Goal: Task Accomplishment & Management: Manage account settings

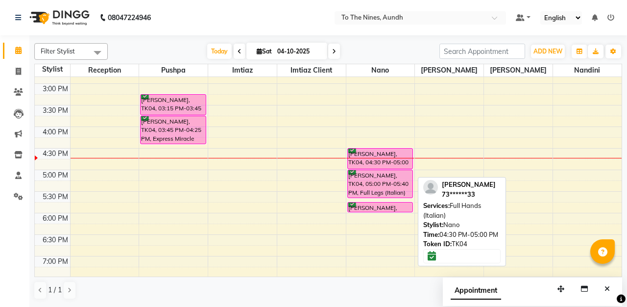
scroll to position [382, 0]
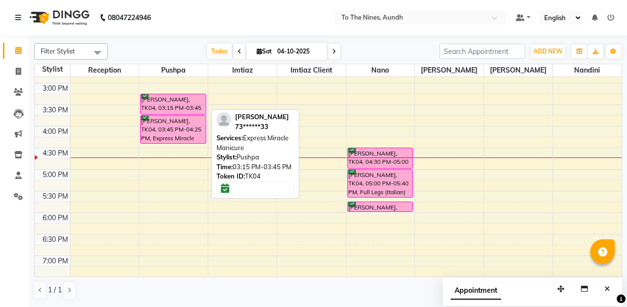
click at [192, 107] on div "[PERSON_NAME], TK04, 03:15 PM-03:45 PM, Express Miracle Manicure" at bounding box center [173, 104] width 65 height 20
select select "6"
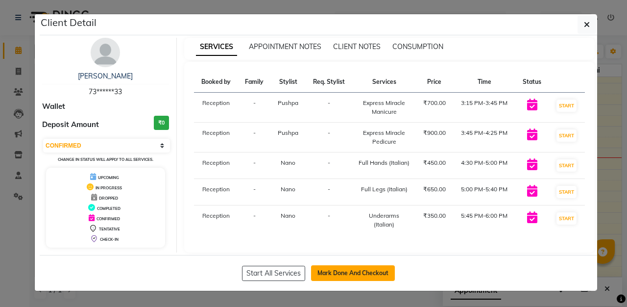
click at [353, 270] on button "Mark Done And Checkout" at bounding box center [353, 273] width 84 height 16
select select "614"
select select "service"
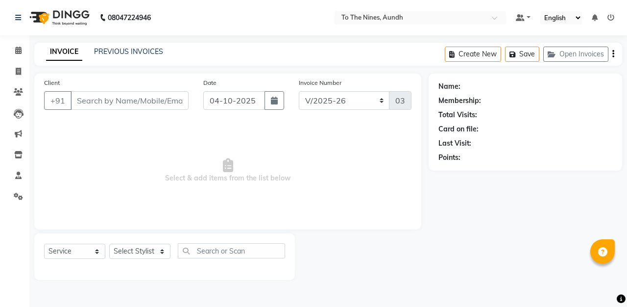
type input "73******33"
select select "59105"
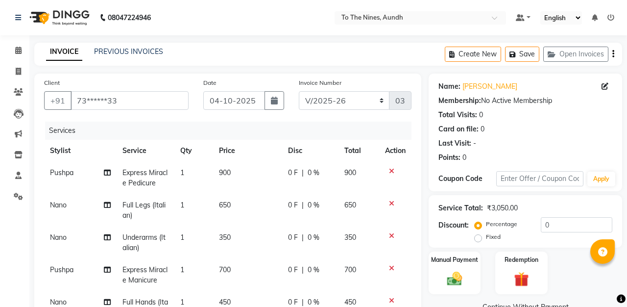
scroll to position [28, 0]
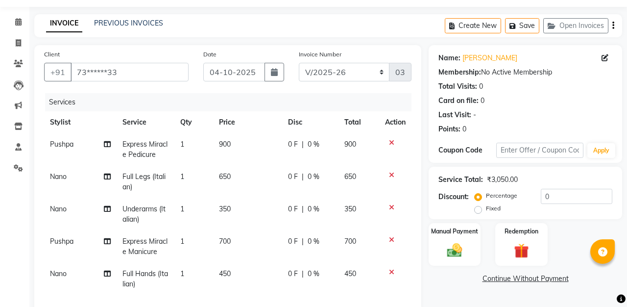
click at [67, 146] on span "Pushpa" at bounding box center [62, 144] width 24 height 9
select select "19965"
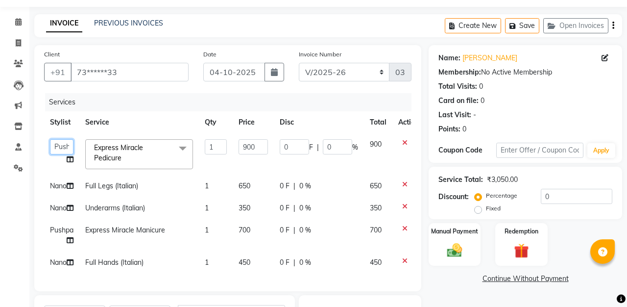
click at [67, 146] on select "[PERSON_NAME] client Nandini Nano [PERSON_NAME] Reception [PERSON_NAME]" at bounding box center [62, 146] width 24 height 15
select select "59105"
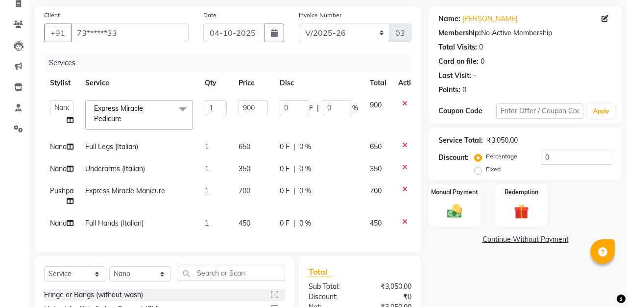
scroll to position [80, 0]
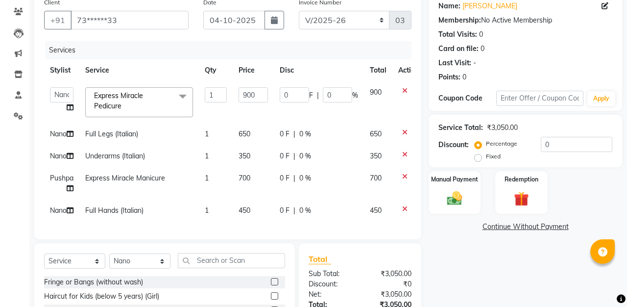
click at [63, 136] on span "Nano" at bounding box center [58, 133] width 17 height 9
select select "59105"
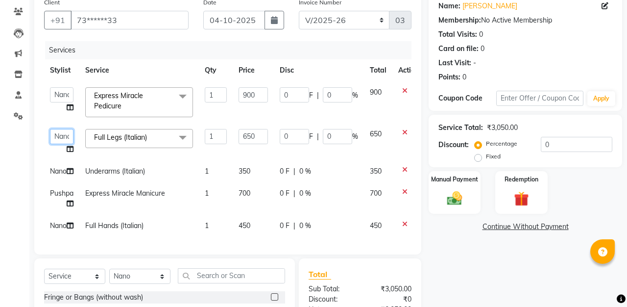
click at [63, 136] on select "[PERSON_NAME] client Nandini Nano [PERSON_NAME] Reception [PERSON_NAME]" at bounding box center [62, 136] width 24 height 15
select select "19965"
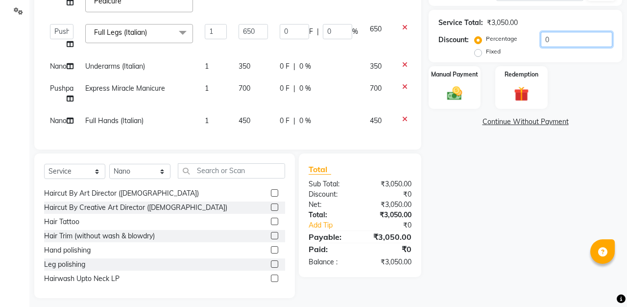
click at [555, 33] on input "0" at bounding box center [577, 39] width 72 height 15
click at [553, 39] on input "0" at bounding box center [577, 39] width 72 height 15
click at [486, 52] on label "Fixed" at bounding box center [493, 51] width 15 height 9
click at [480, 52] on input "Fixed" at bounding box center [480, 51] width 7 height 7
radio input "true"
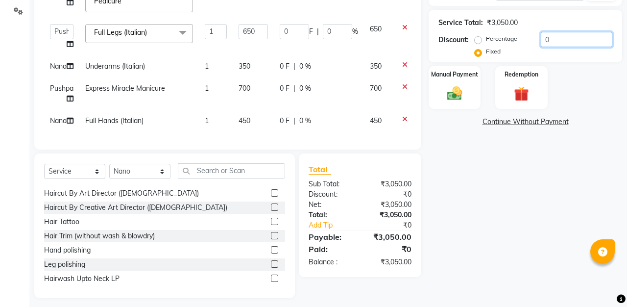
click at [550, 39] on input "0" at bounding box center [577, 39] width 72 height 15
type input "1"
type input "0.3"
type input "0.03"
type input "0.21"
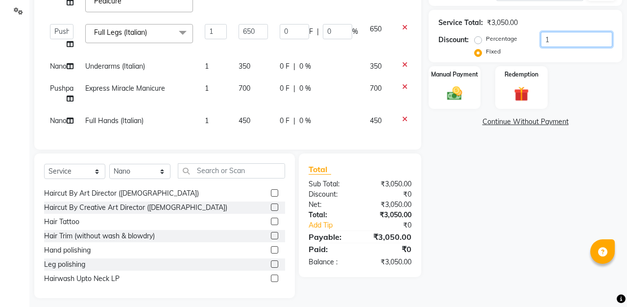
type input "0.03"
type input "12"
type input "3.54"
type input "0.39"
type input "2.56"
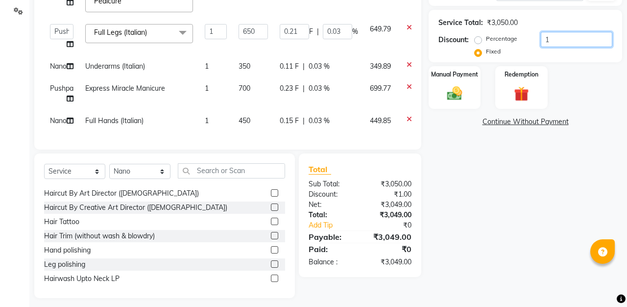
type input "0.39"
type input "125"
type input "36.89"
type input "4.1"
type input "26.64"
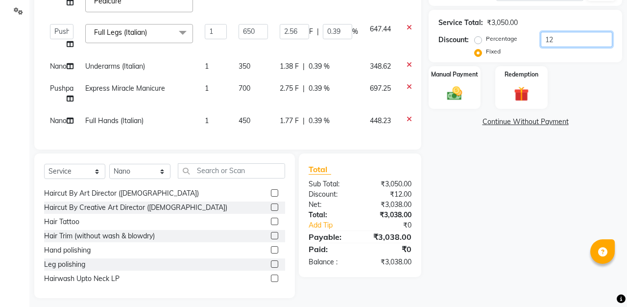
type input "4.1"
type input "1250"
type input "368.85"
type input "40.98"
type input "266.39"
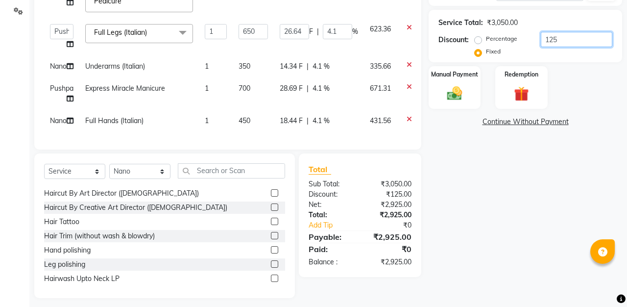
type input "40.98"
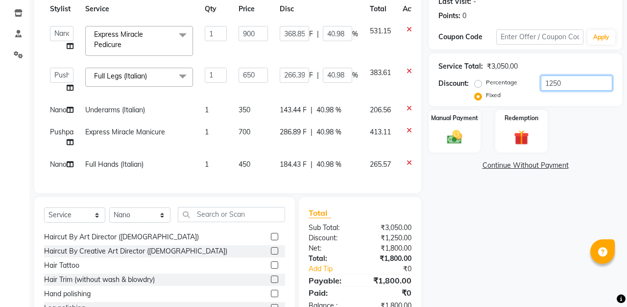
scroll to position [79, 0]
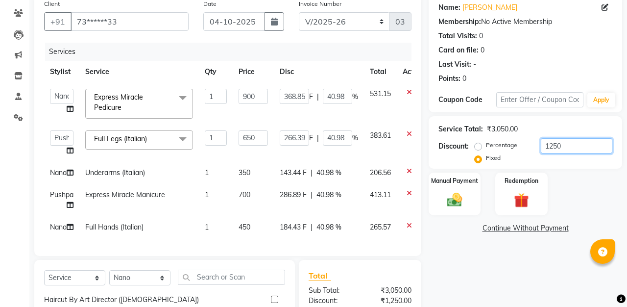
type input "1250"
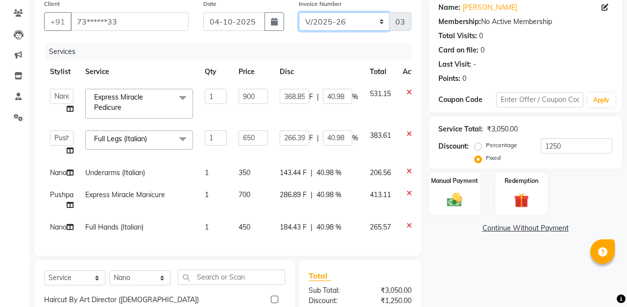
click at [380, 23] on select "INVQR/2025-26 INVCASH/2025-26 V/2025 V/2025-26" at bounding box center [344, 21] width 91 height 19
select select "6076"
type input "0273"
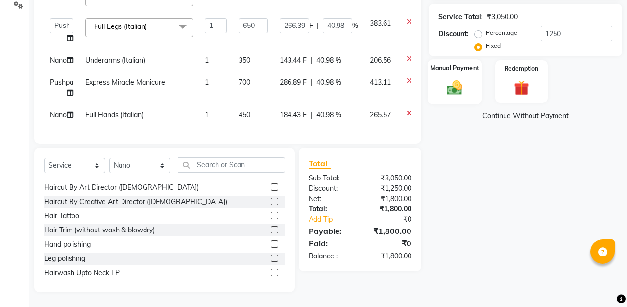
click at [459, 85] on img at bounding box center [454, 87] width 25 height 18
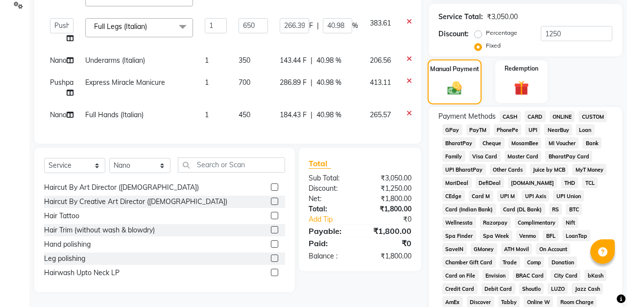
scroll to position [191, 0]
click at [452, 129] on span "GPay" at bounding box center [453, 129] width 20 height 11
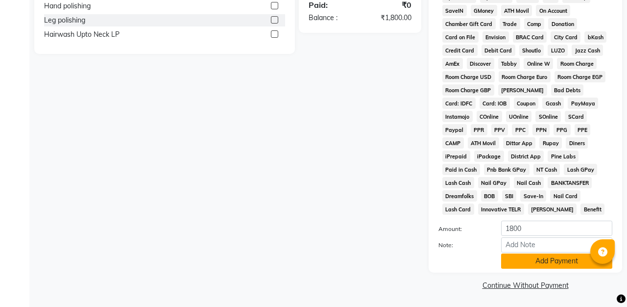
click at [528, 264] on button "Add Payment" at bounding box center [556, 260] width 111 height 15
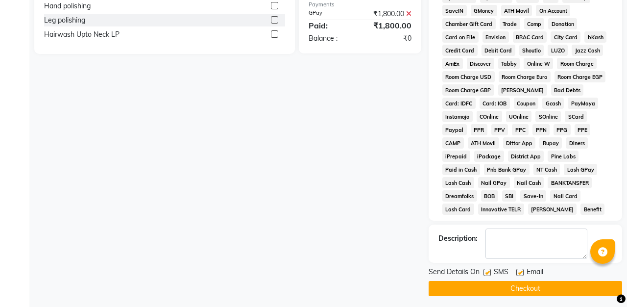
click at [528, 290] on button "Checkout" at bounding box center [526, 288] width 194 height 15
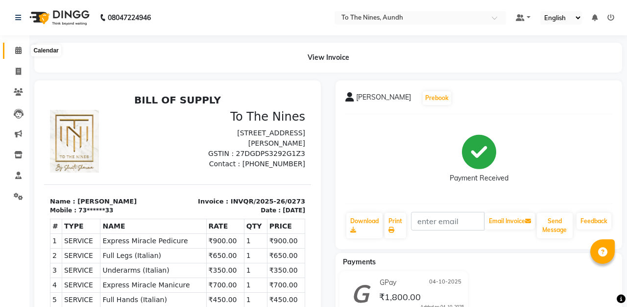
click at [19, 48] on icon at bounding box center [18, 50] width 6 height 7
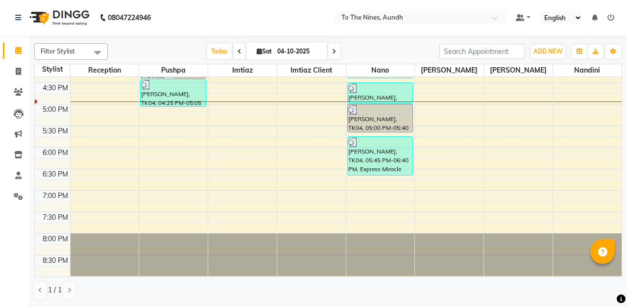
scroll to position [447, 0]
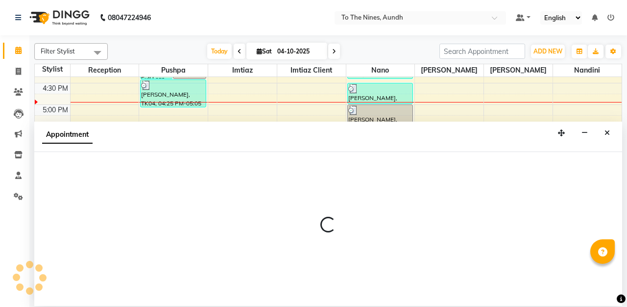
select select "55206"
select select "1050"
select select "tentative"
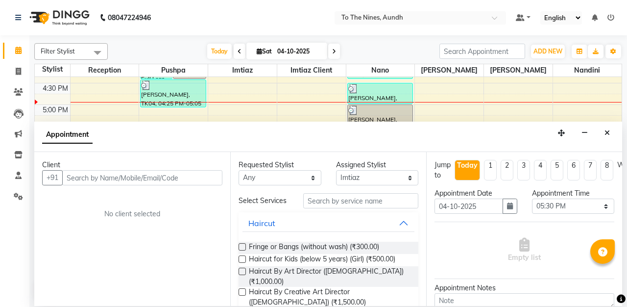
click at [159, 171] on input "text" at bounding box center [142, 177] width 160 height 15
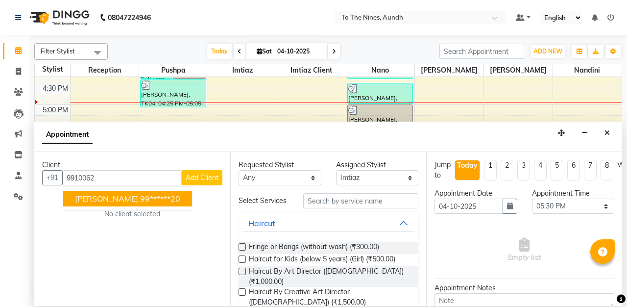
click at [142, 200] on ngb-highlight "99******20" at bounding box center [160, 199] width 40 height 10
type input "99******20"
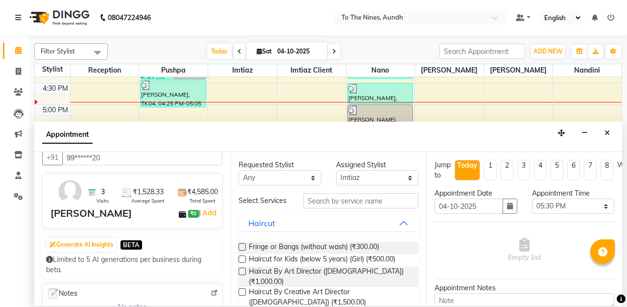
scroll to position [33, 0]
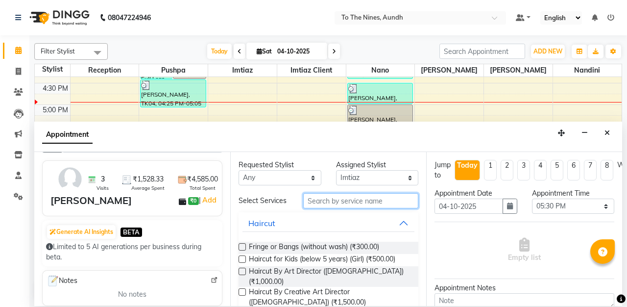
click at [346, 197] on input "text" at bounding box center [360, 200] width 115 height 15
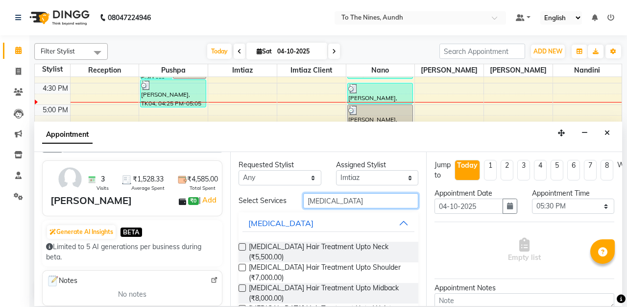
type input "[MEDICAL_DATA]"
click at [243, 284] on label at bounding box center [242, 287] width 7 height 7
click at [243, 286] on input "checkbox" at bounding box center [242, 289] width 6 height 6
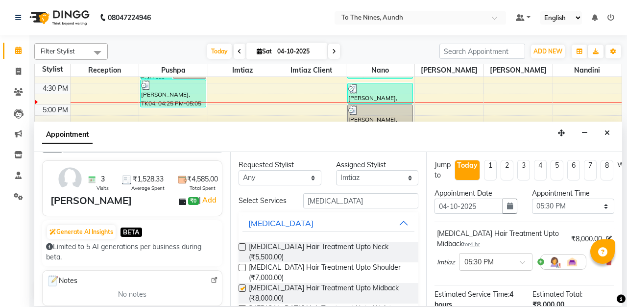
checkbox input "false"
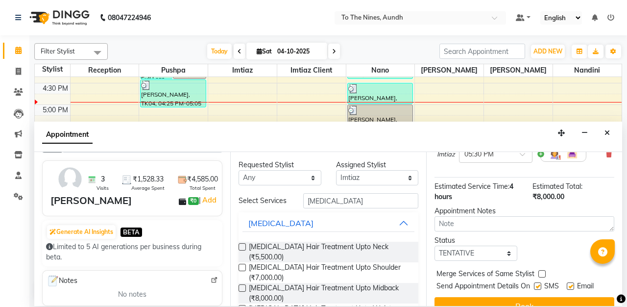
scroll to position [49, 0]
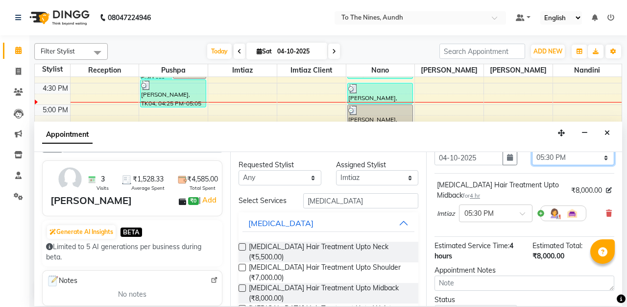
click at [607, 156] on select "Select 07:00 AM 07:15 AM 07:30 AM 07:45 AM 08:00 AM 08:15 AM 08:30 AM 08:45 AM …" at bounding box center [573, 157] width 83 height 15
select select "1035"
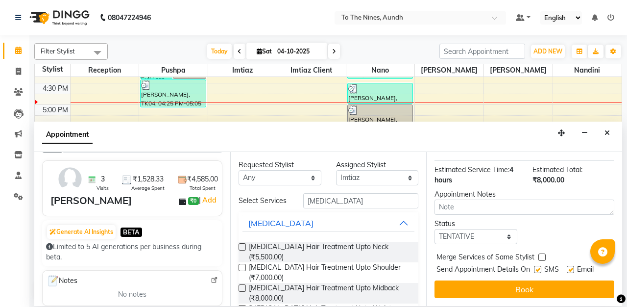
scroll to position [124, 0]
click at [505, 235] on select "Select TENTATIVE CONFIRM CHECK-IN UPCOMING" at bounding box center [476, 236] width 83 height 15
select select "confirm booking"
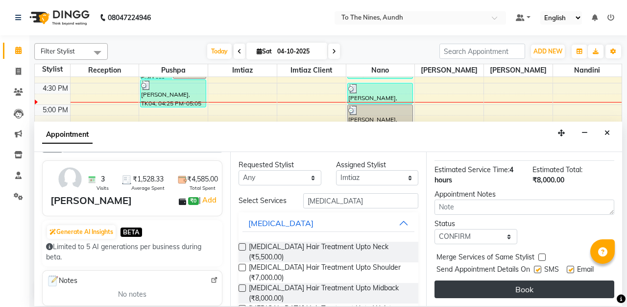
click at [509, 287] on button "Book" at bounding box center [525, 289] width 180 height 18
